Goal: Connect with others: Connect with others

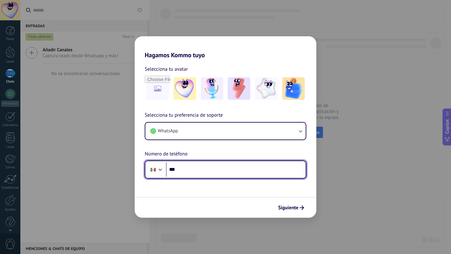
click at [230, 169] on input "***" at bounding box center [236, 170] width 140 height 14
type input "**********"
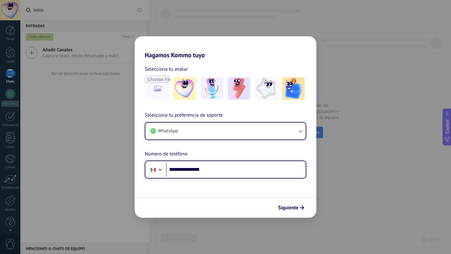
click at [247, 209] on div "Siguiente" at bounding box center [226, 207] width 182 height 21
click at [288, 88] on img at bounding box center [293, 88] width 23 height 23
click at [301, 211] on button "Siguiente" at bounding box center [291, 208] width 32 height 11
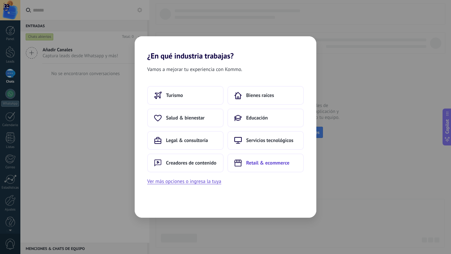
click at [262, 163] on span "Retail & ecommerce" at bounding box center [267, 163] width 43 height 6
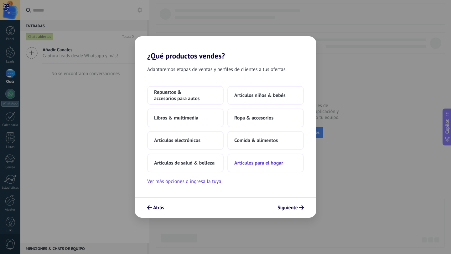
click at [259, 164] on span "Artículos para el hogar" at bounding box center [258, 163] width 49 height 6
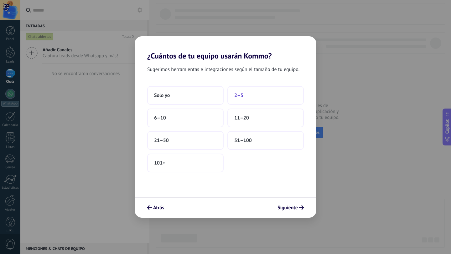
click at [245, 96] on button "2–5" at bounding box center [265, 95] width 76 height 19
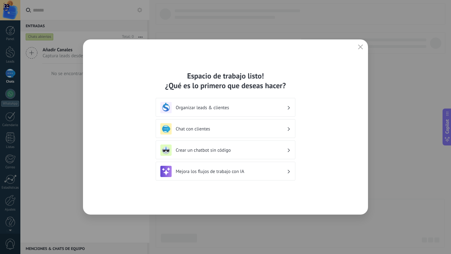
click at [247, 100] on div "Organizar leads & clientes" at bounding box center [226, 107] width 140 height 19
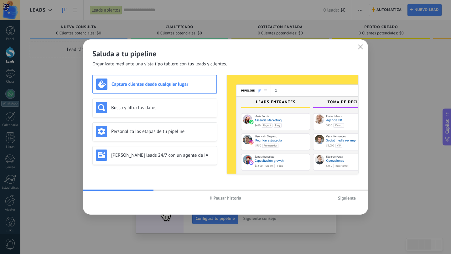
click at [344, 200] on span "Siguiente" at bounding box center [347, 198] width 18 height 4
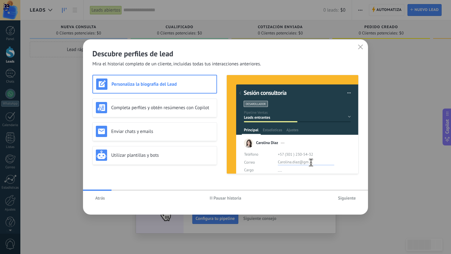
click at [344, 200] on span "Siguiente" at bounding box center [347, 198] width 18 height 4
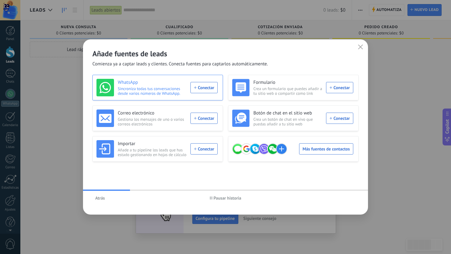
click at [208, 88] on div "WhatsApp Sincroniza todas tus conversaciones desde varios números de WhatsApp. …" at bounding box center [156, 88] width 121 height 18
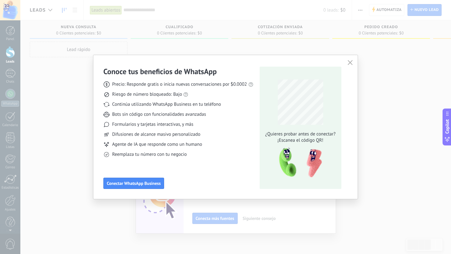
click at [232, 75] on div "Conoce tus beneficios de WhatsApp" at bounding box center [178, 72] width 150 height 10
click at [155, 182] on span "Conectar WhatsApp Business" at bounding box center [134, 183] width 54 height 4
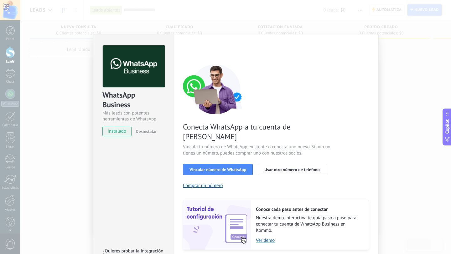
click at [155, 184] on div "WhatsApp Business Más leads con potentes herramientas de WhatsApp instalado Des…" at bounding box center [133, 156] width 80 height 244
click at [237, 168] on span "Vincular número de WhatsApp" at bounding box center [217, 170] width 57 height 4
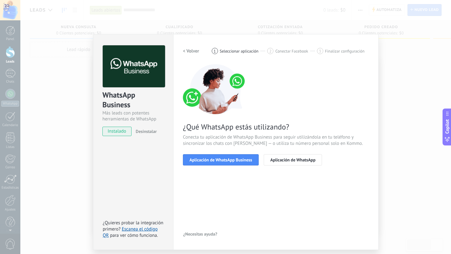
click at [237, 158] on span "Aplicación de WhatsApp Business" at bounding box center [220, 160] width 63 height 4
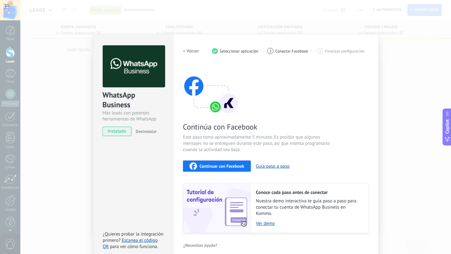
click at [277, 120] on div "Continúa con Facebook Este paso toma aproximadamente 5 minutos. Es posible que …" at bounding box center [276, 148] width 186 height 169
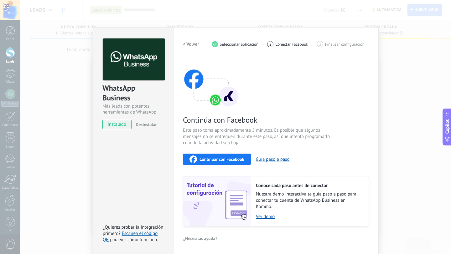
click at [268, 115] on span "Continúa con Facebook" at bounding box center [257, 120] width 149 height 10
